Goal: Task Accomplishment & Management: Use online tool/utility

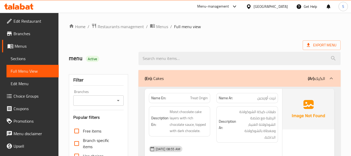
scroll to position [1847, 0]
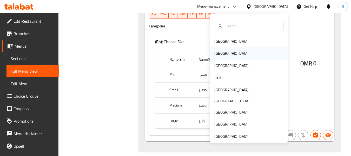
click at [226, 53] on div "[GEOGRAPHIC_DATA]" at bounding box center [249, 53] width 78 height 12
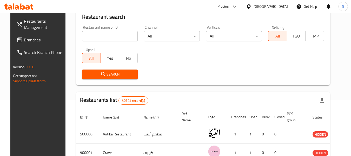
scroll to position [56, 0]
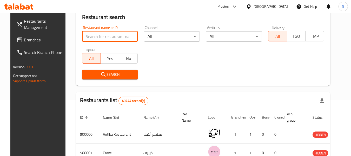
paste input "679751"
type input "679751"
click button "Search" at bounding box center [110, 75] width 56 height 10
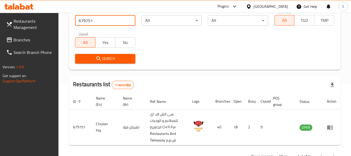
scroll to position [89, 0]
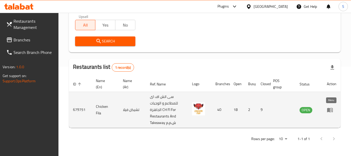
click at [330, 110] on icon "enhanced table" at bounding box center [330, 110] width 6 height 6
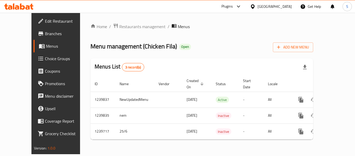
click at [45, 34] on span "Branches" at bounding box center [66, 33] width 42 height 6
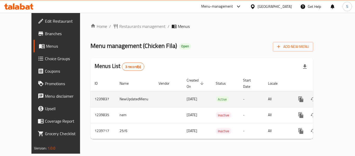
click at [336, 96] on icon "enhanced table" at bounding box center [339, 99] width 6 height 6
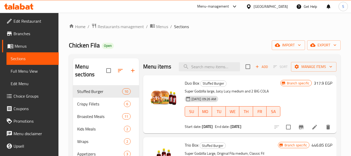
click at [214, 31] on div "Home / Restaurants management / Menus / Sections Chicken Fila Open import expor…" at bounding box center [205, 120] width 272 height 195
click at [328, 44] on span "export" at bounding box center [324, 45] width 25 height 7
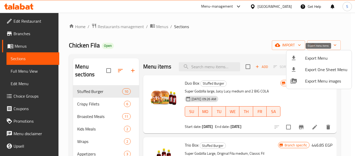
click at [308, 57] on span "Export Menu" at bounding box center [326, 58] width 42 height 6
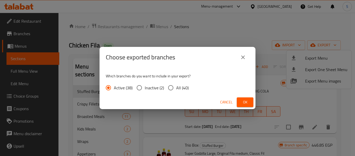
click at [173, 88] on input "All (40)" at bounding box center [170, 87] width 11 height 11
radio input "true"
click at [252, 100] on button "Ok" at bounding box center [245, 102] width 17 height 10
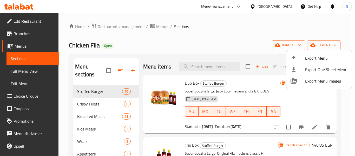
click at [218, 39] on div at bounding box center [177, 78] width 355 height 156
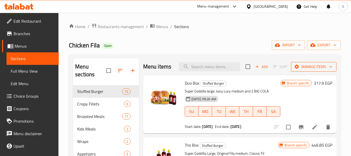
click at [308, 70] on span "Manage items" at bounding box center [313, 66] width 37 height 7
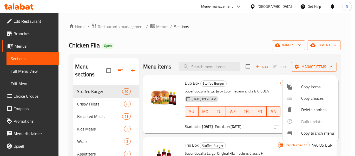
click at [305, 133] on span "Copy branch menu" at bounding box center [317, 133] width 33 height 6
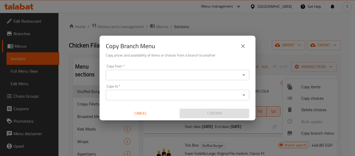
click at [140, 73] on input "Copy from   *" at bounding box center [173, 74] width 132 height 7
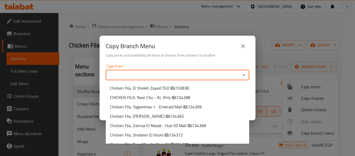
paste input "Chicken FilA, Marina 4 - 5 - 6 - 7"
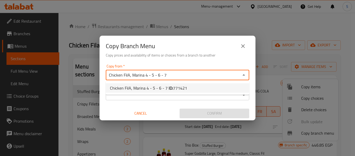
click at [141, 90] on span "Chicken FilA, Marina 4 - 5 - 6 - 7 ID: 771421" at bounding box center [148, 88] width 77 height 6
type input "Chicken FilA, Marina 4 - 5 - 6 - 7"
click at [170, 98] on input "Copy to   *" at bounding box center [173, 94] width 132 height 7
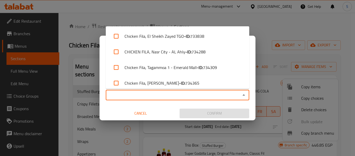
paste input "Chicken Fila, Shobra - Faculty Of Engineering"
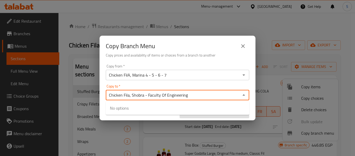
type input "Chicken Fila, Shobra - Faculty Of Engineering"
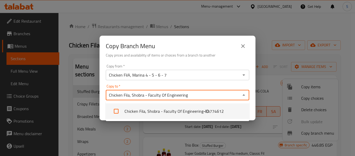
click at [165, 115] on li "Chicken Fila, Shobra - Faculty Of Engineering - ID: 774612" at bounding box center [178, 111] width 144 height 16
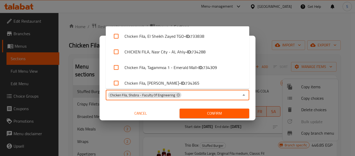
scroll to position [565, 0]
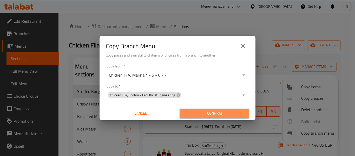
click at [221, 114] on span "Confirm" at bounding box center [214, 113] width 61 height 7
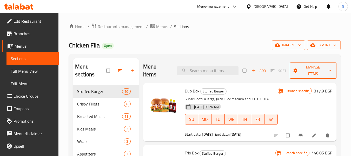
click at [310, 74] on span "Manage items" at bounding box center [313, 70] width 38 height 13
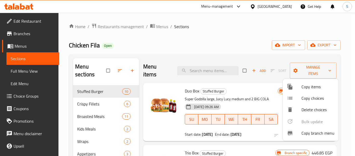
click at [301, 130] on div at bounding box center [294, 133] width 15 height 6
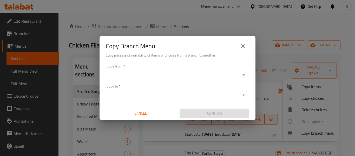
click at [159, 74] on input "Copy from   *" at bounding box center [173, 74] width 132 height 7
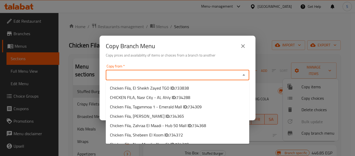
paste input "Chicken FilA, Haram - Talbiya 2"
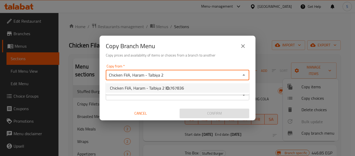
click at [157, 88] on span "Chicken FilA, Haram - Talbiya 2 ID: 767836" at bounding box center [147, 88] width 74 height 6
type input "Chicken FilA, Haram - Talbiya 2"
click at [147, 94] on input "Copy to   *" at bounding box center [173, 94] width 132 height 7
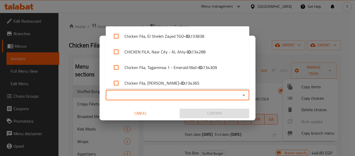
paste input "Chicken Fila, Shobra - Faculty Of Engineering"
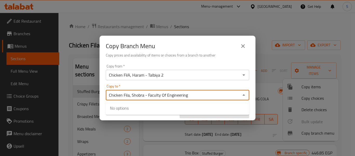
type input "Chicken Fila, Shobra - Faculty Of Engineering"
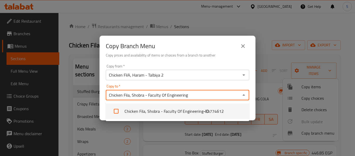
click at [139, 112] on li "Chicken Fila, Shobra - Faculty Of Engineering - ID: 774612" at bounding box center [178, 111] width 144 height 16
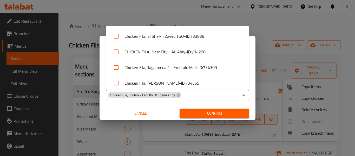
scroll to position [565, 0]
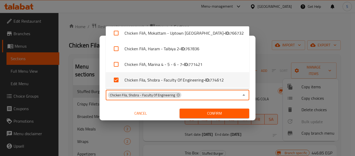
click at [166, 108] on div "Cancel" at bounding box center [141, 113] width 74 height 14
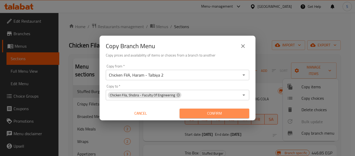
click at [201, 110] on span "Confirm" at bounding box center [214, 113] width 61 height 7
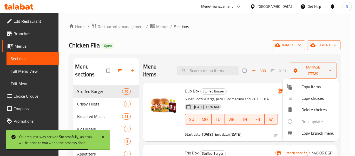
click at [239, 32] on div at bounding box center [177, 78] width 355 height 156
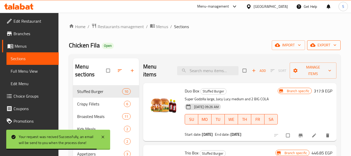
click at [323, 47] on span "export" at bounding box center [324, 45] width 25 height 7
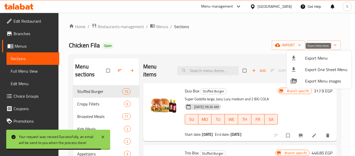
click at [316, 59] on span "Export Menu" at bounding box center [326, 58] width 42 height 6
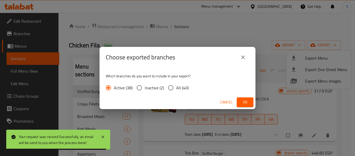
click at [179, 91] on span "All (40)" at bounding box center [182, 88] width 12 height 6
click at [176, 91] on input "All (40)" at bounding box center [170, 87] width 11 height 11
radio input "true"
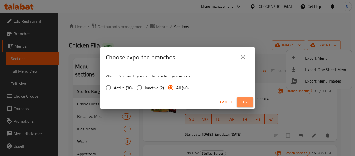
click at [244, 106] on button "Ok" at bounding box center [245, 102] width 17 height 10
